Goal: Transaction & Acquisition: Obtain resource

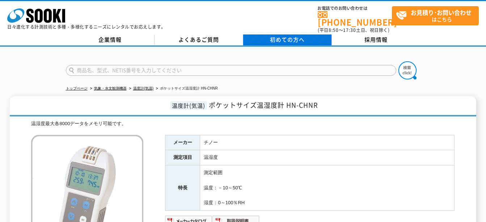
click at [289, 35] on span "初めての方へ" at bounding box center [287, 39] width 35 height 8
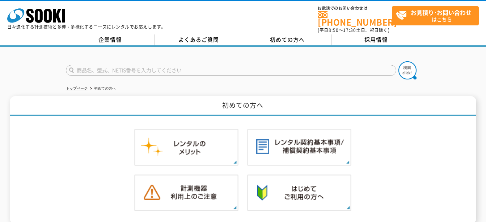
scroll to position [64, 0]
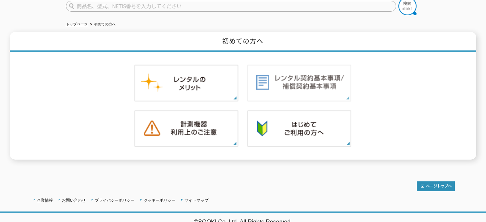
click at [287, 78] on img at bounding box center [299, 82] width 104 height 37
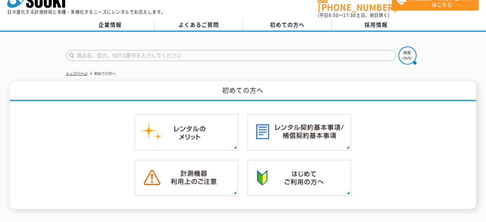
scroll to position [0, 0]
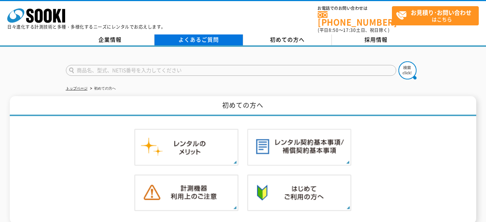
click at [190, 34] on link "よくあるご質問" at bounding box center [199, 39] width 89 height 11
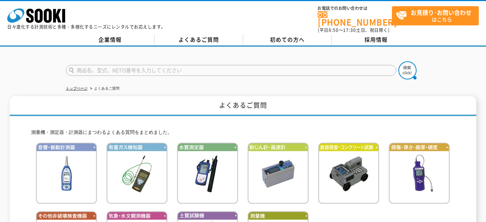
click at [91, 65] on input "text" at bounding box center [231, 70] width 331 height 11
paste input "HN-CHNR"
type input "HN-CHNR"
click at [410, 68] on img at bounding box center [408, 70] width 18 height 18
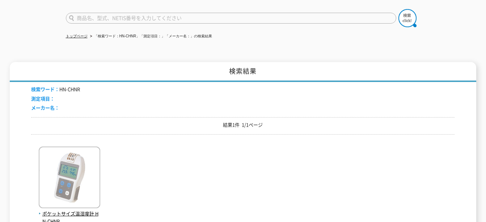
scroll to position [22, 0]
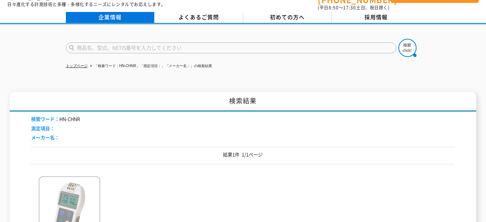
click at [118, 12] on link "企業情報" at bounding box center [110, 17] width 89 height 11
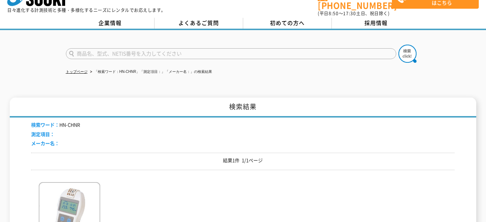
scroll to position [0, 0]
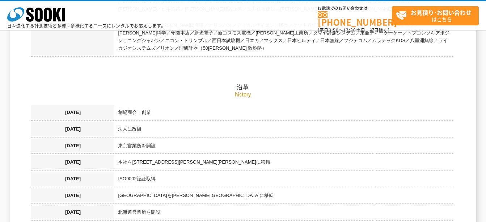
scroll to position [591, 0]
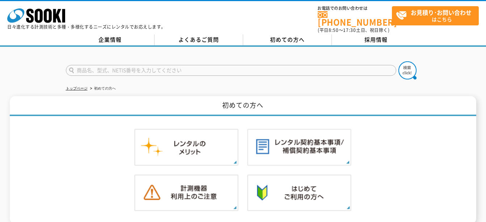
drag, startPoint x: 11, startPoint y: 0, endPoint x: 369, endPoint y: 151, distance: 388.4
click at [369, 151] on div at bounding box center [243, 170] width 424 height 108
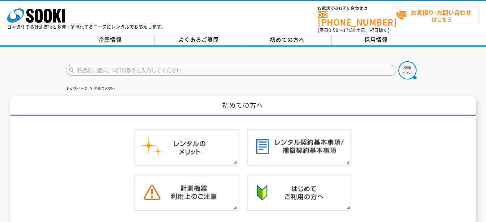
click at [426, 16] on strong "お見積り･お問い合わせ" at bounding box center [441, 12] width 61 height 9
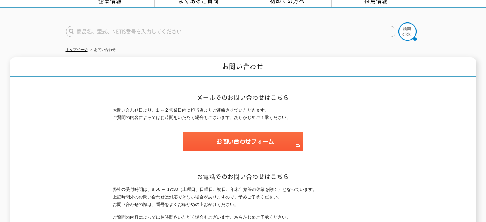
scroll to position [12, 0]
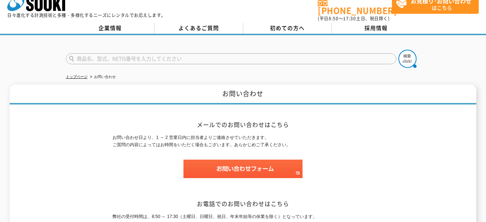
click at [77, 53] on input "text" at bounding box center [231, 58] width 331 height 11
paste input "HN-CHNR"
type input "HN-CHNR"
